Goal: Task Accomplishment & Management: Manage account settings

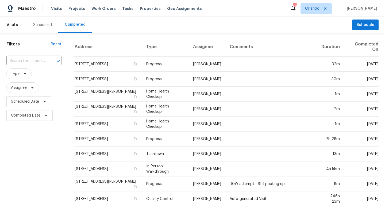
click at [43, 24] on div "Scheduled" at bounding box center [42, 24] width 19 height 5
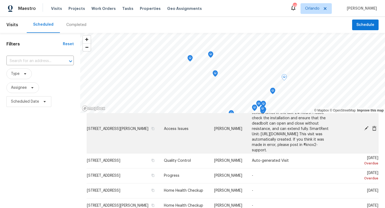
scroll to position [30, 0]
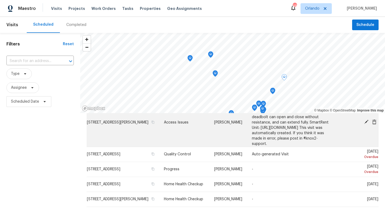
click at [367, 124] on icon at bounding box center [366, 122] width 5 height 5
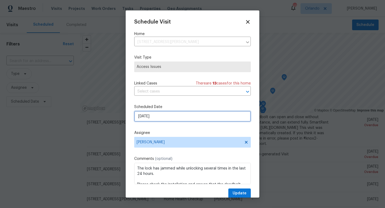
click at [174, 116] on input "[DATE]" at bounding box center [192, 116] width 117 height 11
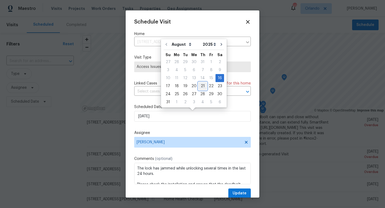
click at [202, 87] on div "21" at bounding box center [203, 85] width 9 height 7
type input "[DATE]"
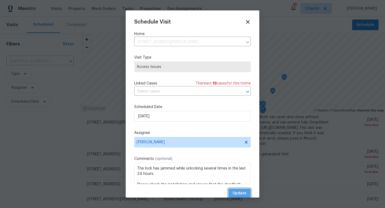
click at [239, 192] on span "Update" at bounding box center [240, 193] width 14 height 7
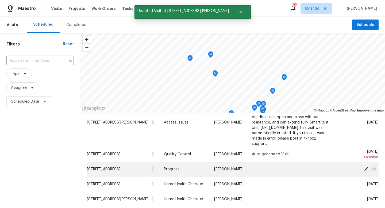
scroll to position [0, 0]
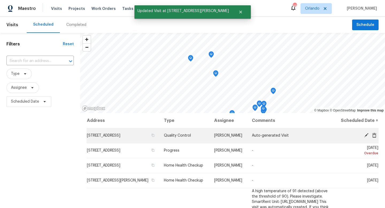
click at [367, 138] on icon at bounding box center [366, 135] width 5 height 5
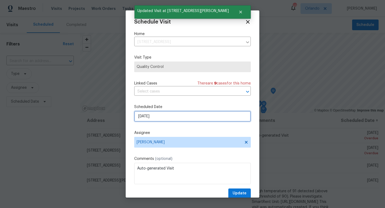
click at [166, 117] on input "[DATE]" at bounding box center [192, 116] width 117 height 11
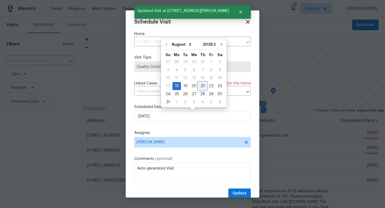
click at [201, 86] on div "21" at bounding box center [203, 85] width 9 height 7
type input "[DATE]"
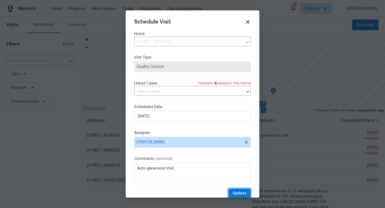
click at [245, 192] on span "Update" at bounding box center [240, 193] width 14 height 7
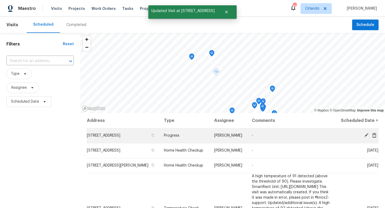
click at [367, 138] on icon at bounding box center [367, 135] width 4 height 4
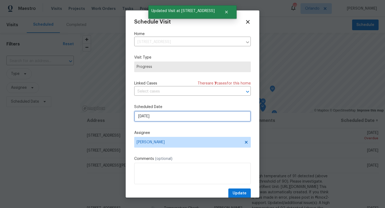
click at [174, 118] on input "[DATE]" at bounding box center [192, 116] width 117 height 11
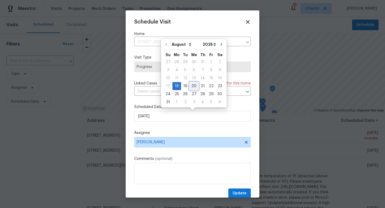
click at [192, 87] on div "20" at bounding box center [194, 85] width 9 height 7
type input "[DATE]"
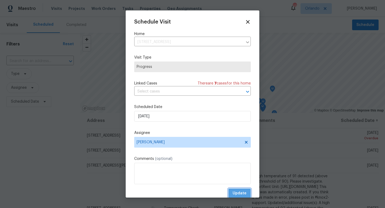
click at [246, 195] on span "Update" at bounding box center [240, 193] width 14 height 7
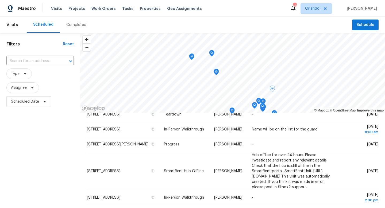
scroll to position [71, 0]
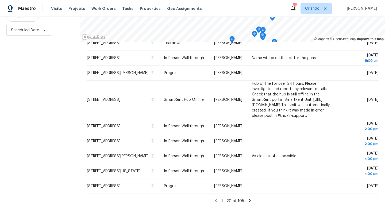
click at [249, 200] on icon at bounding box center [250, 200] width 2 height 3
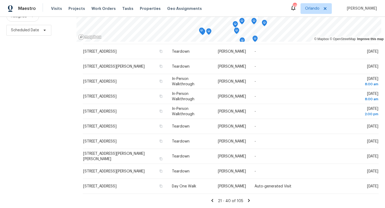
scroll to position [0, 0]
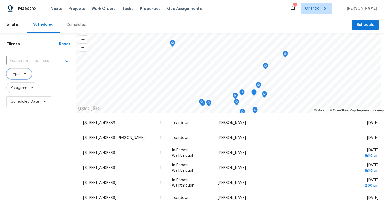
click at [28, 74] on span "Type" at bounding box center [18, 74] width 25 height 11
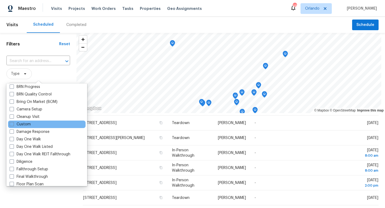
scroll to position [36, 0]
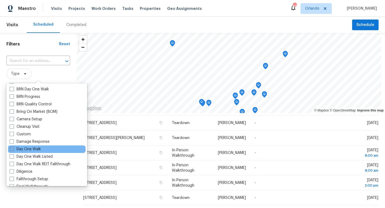
click at [10, 149] on span at bounding box center [12, 149] width 4 height 4
click at [10, 149] on input "Day One Walk" at bounding box center [11, 148] width 3 height 3
checkbox input "true"
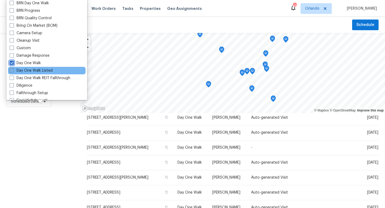
scroll to position [108, 0]
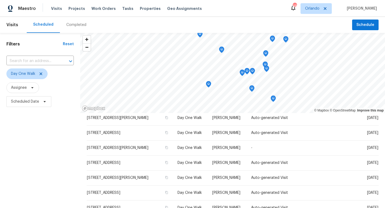
click at [33, 134] on div "Filters Reset ​ Day One Walk Assignee Scheduled Date" at bounding box center [40, 156] width 80 height 247
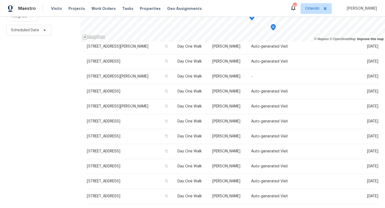
scroll to position [0, 0]
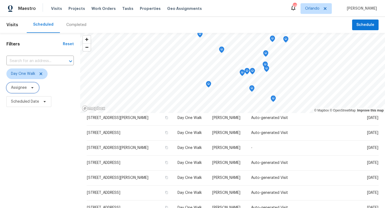
click at [28, 87] on span "Assignee" at bounding box center [22, 87] width 33 height 11
type input "[PERSON_NAME]"
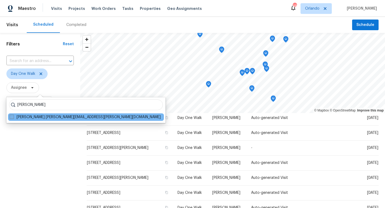
click at [11, 119] on span at bounding box center [12, 117] width 4 height 4
click at [11, 118] on input "[PERSON_NAME] [PERSON_NAME][EMAIL_ADDRESS][PERSON_NAME][DOMAIN_NAME]" at bounding box center [11, 116] width 3 height 3
checkbox input "true"
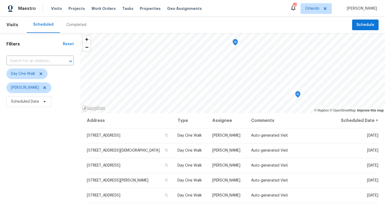
click at [299, 95] on icon "Map marker" at bounding box center [298, 95] width 5 height 6
